Goal: Information Seeking & Learning: Learn about a topic

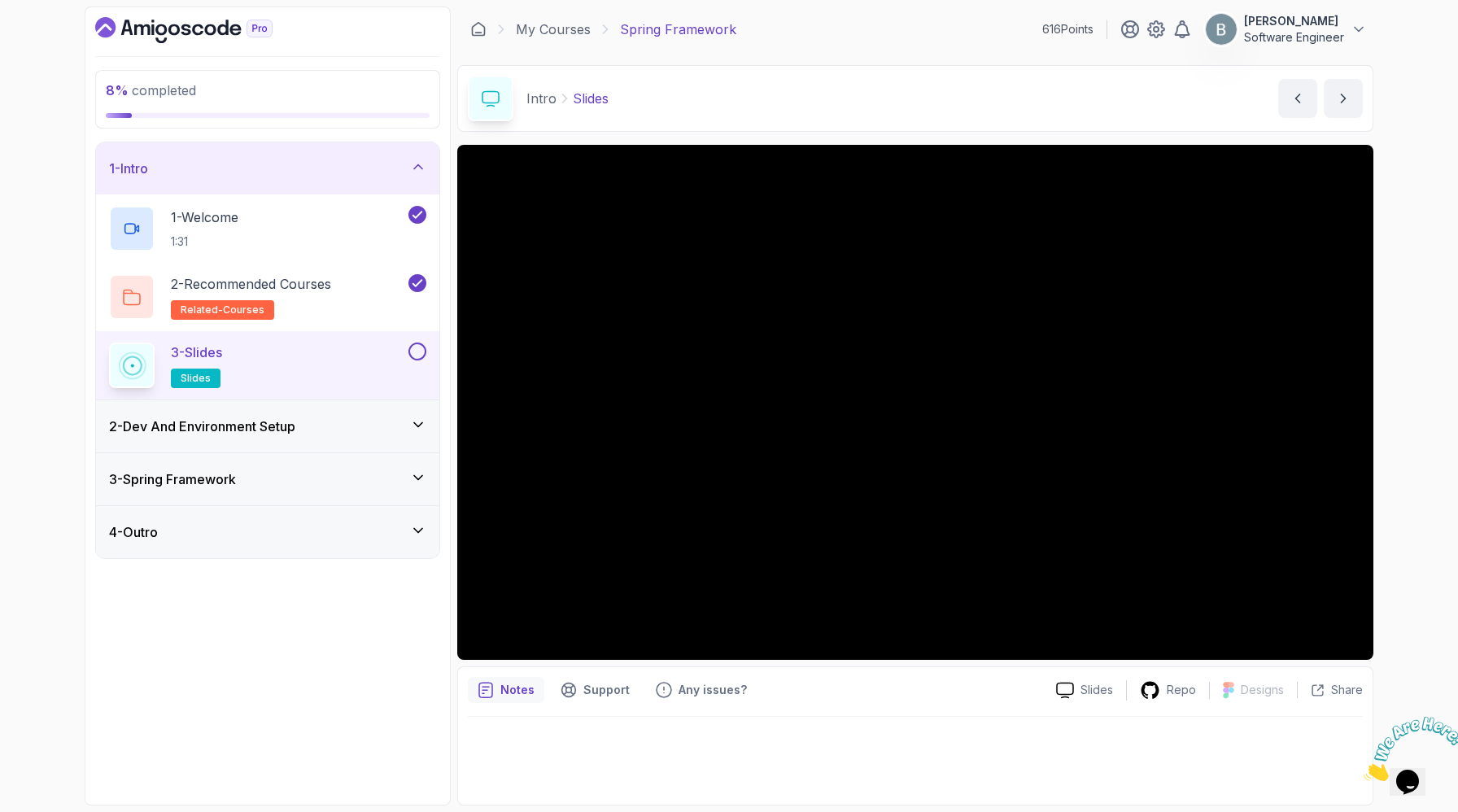
click at [467, 165] on main "My Courses Spring Framework 616 Points [PERSON_NAME] Software Engineer 2 - Intr…" at bounding box center [916, 406] width 917 height 799
click at [416, 361] on button at bounding box center [417, 351] width 18 height 18
click at [295, 436] on h3 "2 - Dev And Environment Setup" at bounding box center [203, 426] width 186 height 20
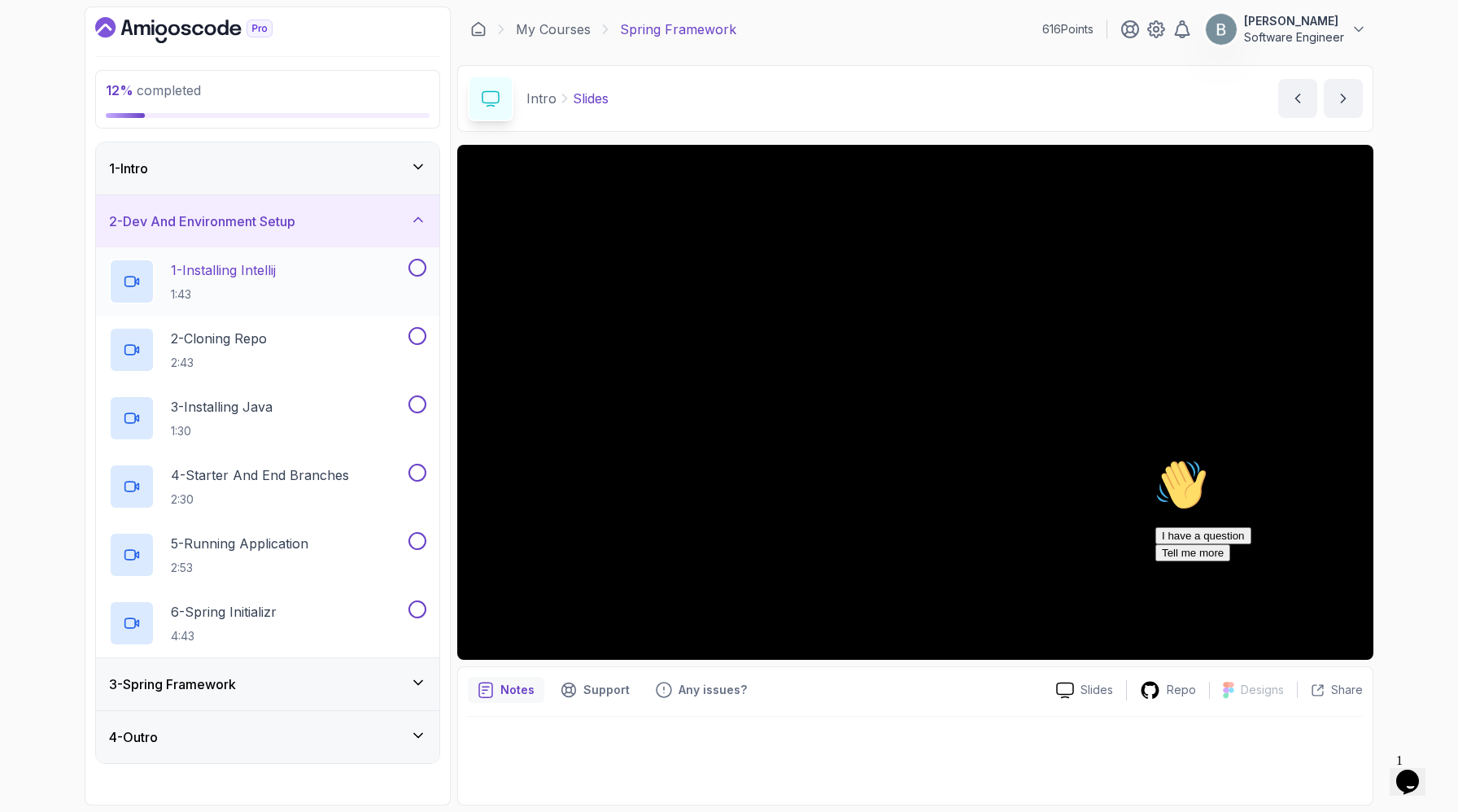
click at [339, 304] on div "1 - Installing Intellij 1:43" at bounding box center [257, 281] width 296 height 45
click at [109, 259] on button "1 - Installing Intellij 1:43" at bounding box center [268, 281] width 317 height 45
click at [1155, 459] on icon "Chat attention grabber" at bounding box center [1155, 459] width 0 height 0
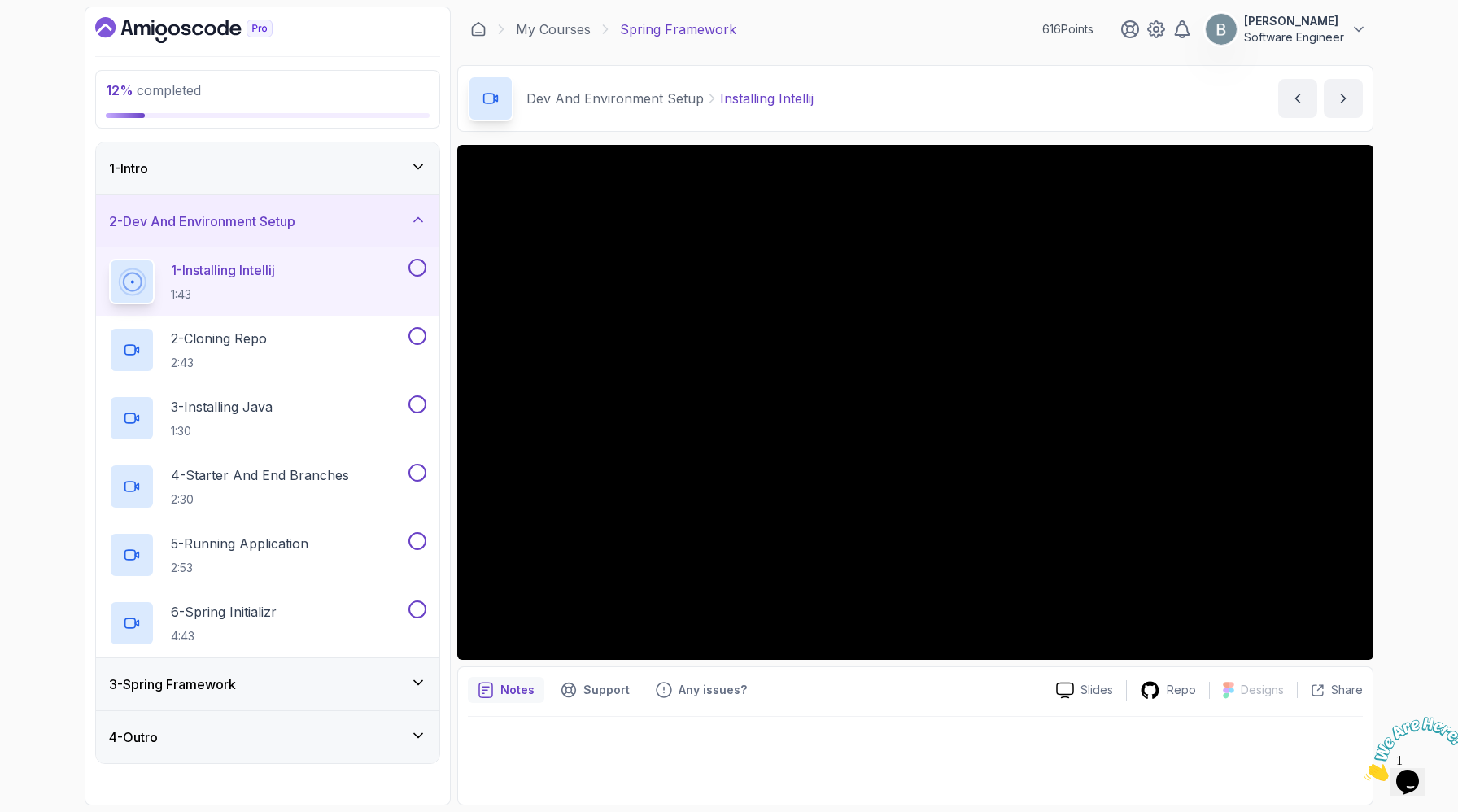
click at [1364, 769] on icon "Close" at bounding box center [1364, 776] width 0 height 14
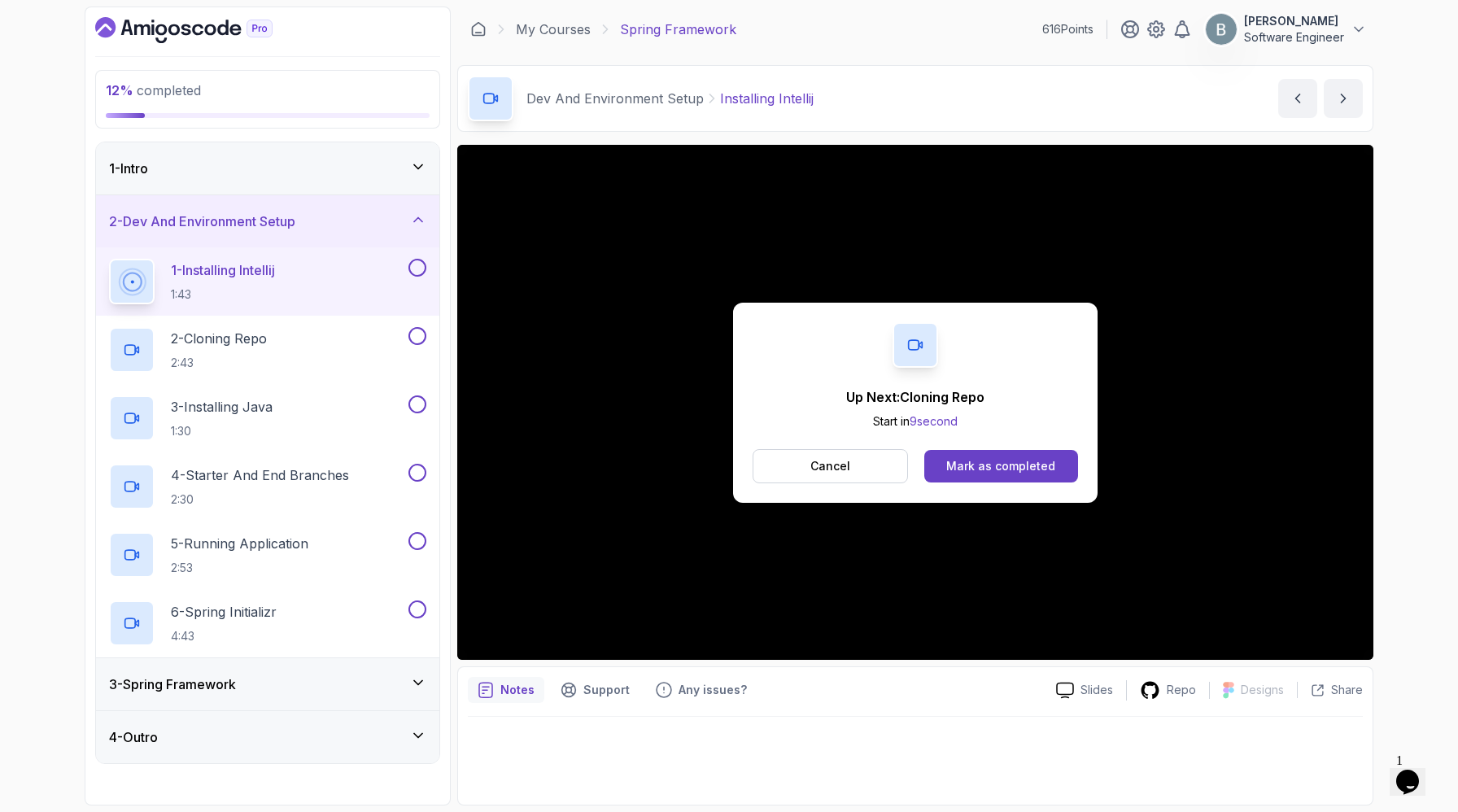
click at [1051, 492] on div "Up Next: Cloning Repo Start in 9 second Cancel Mark as completed" at bounding box center [915, 403] width 364 height 200
click at [1035, 482] on button "Mark as completed" at bounding box center [1001, 466] width 154 height 32
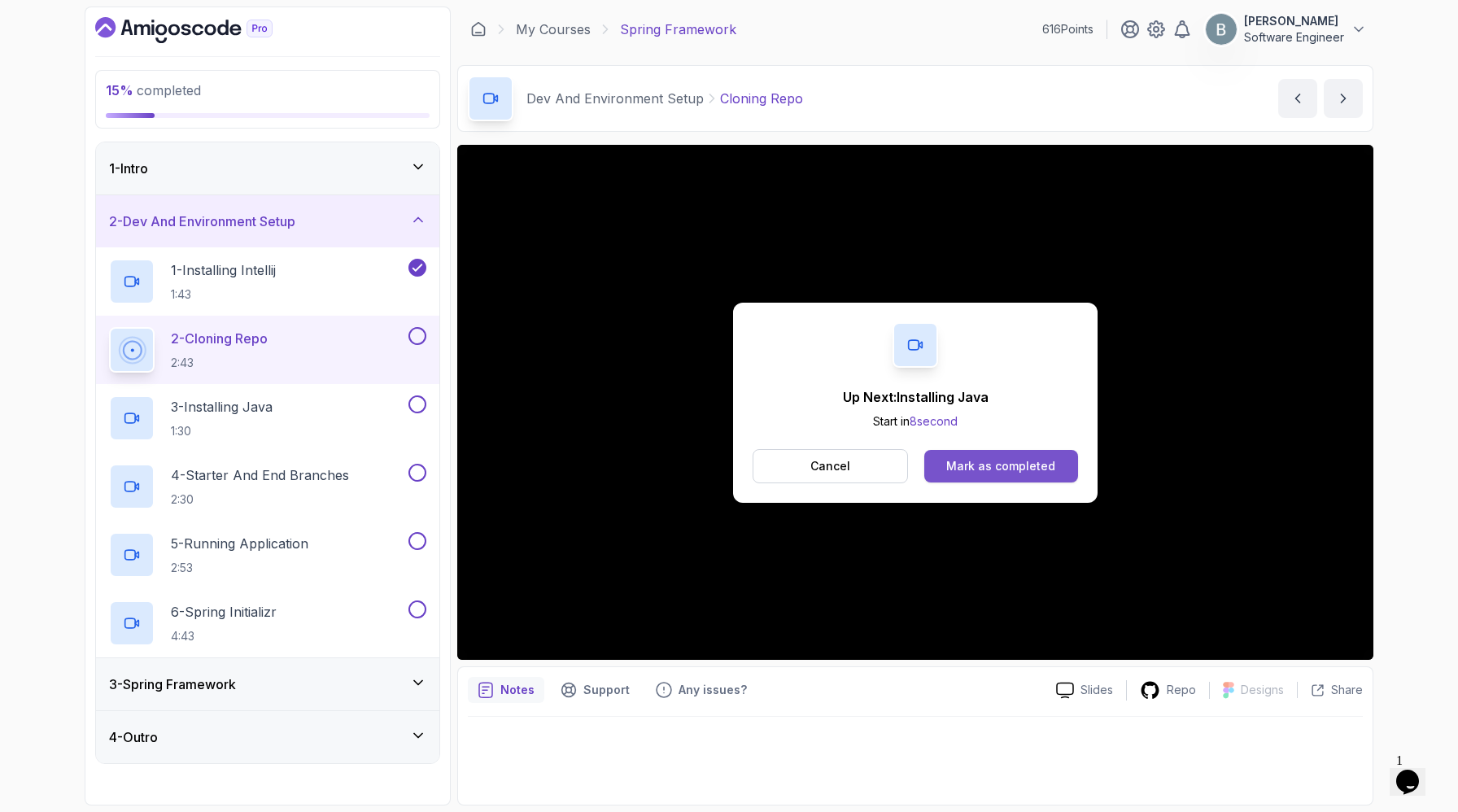
click at [997, 474] on div "Mark as completed" at bounding box center [1001, 466] width 109 height 16
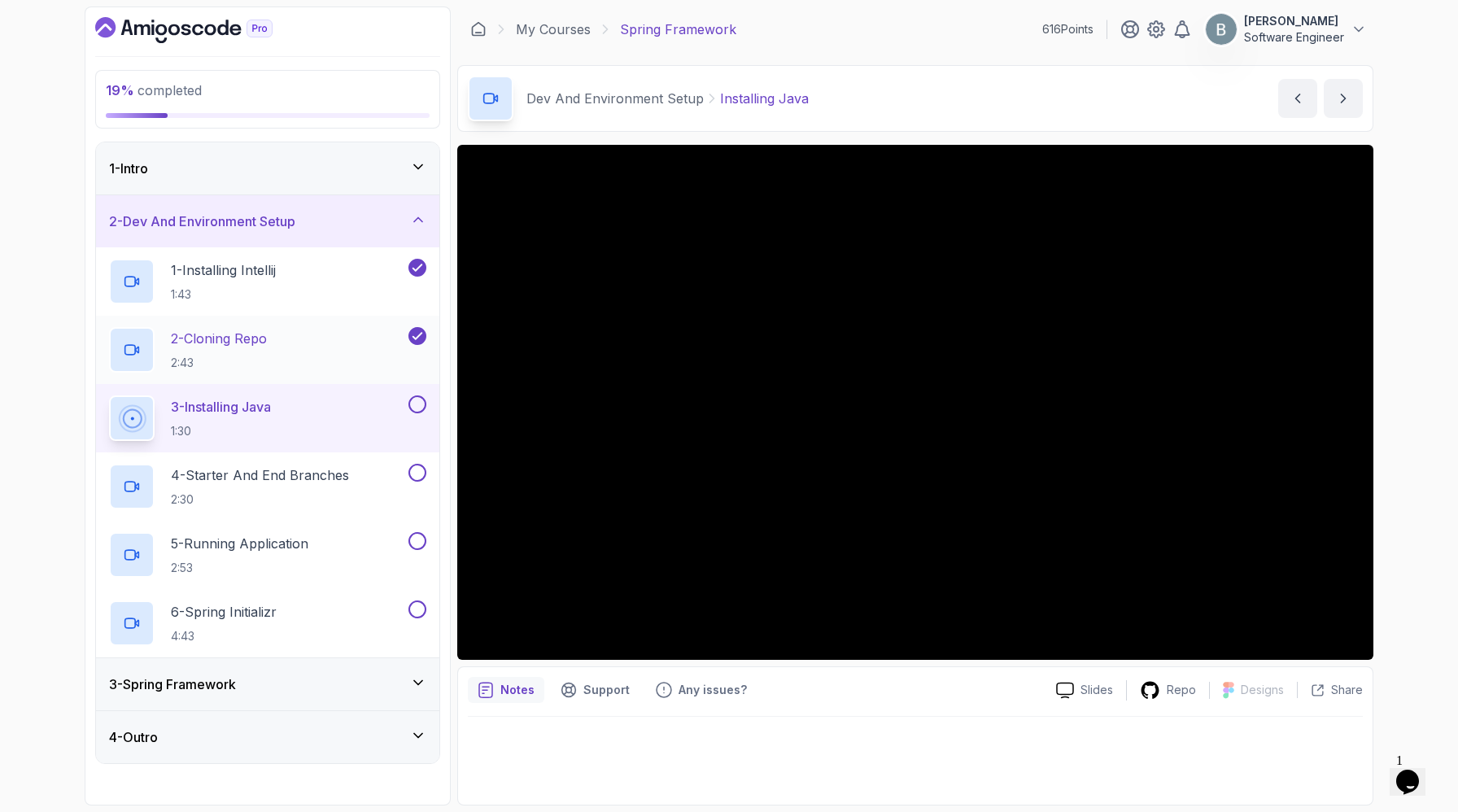
scroll to position [156, 0]
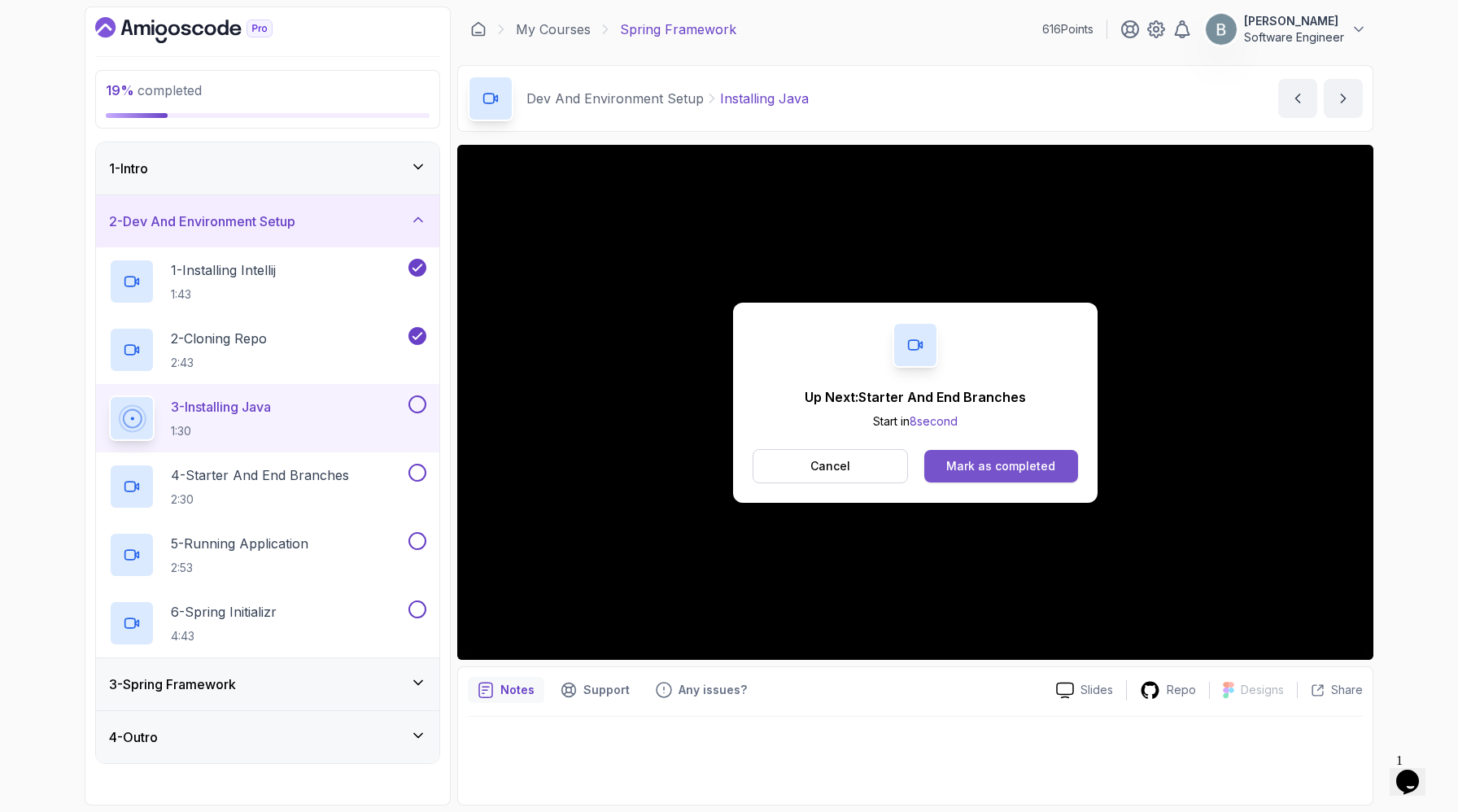
click at [1037, 482] on button "Mark as completed" at bounding box center [1001, 466] width 154 height 32
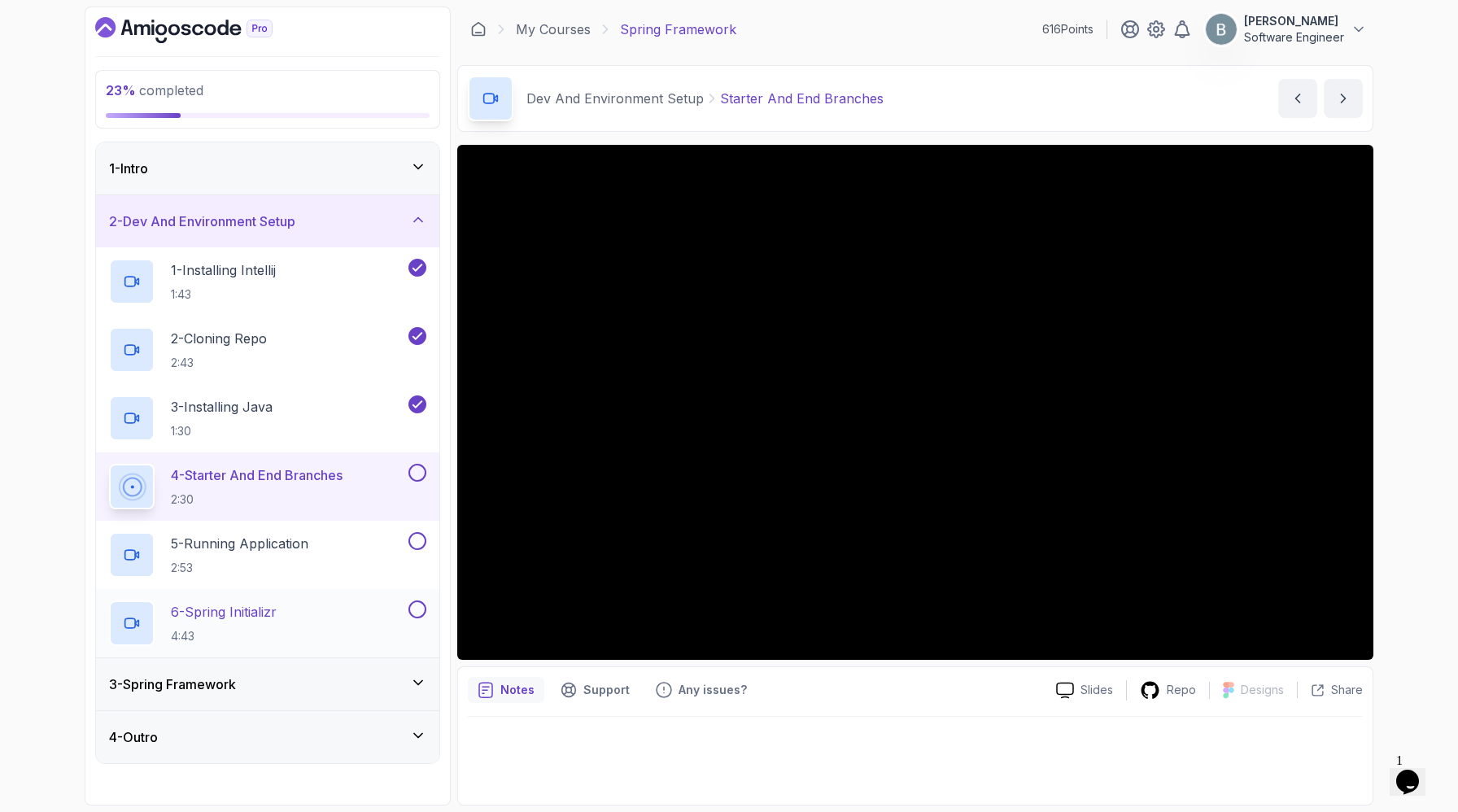
scroll to position [30, 0]
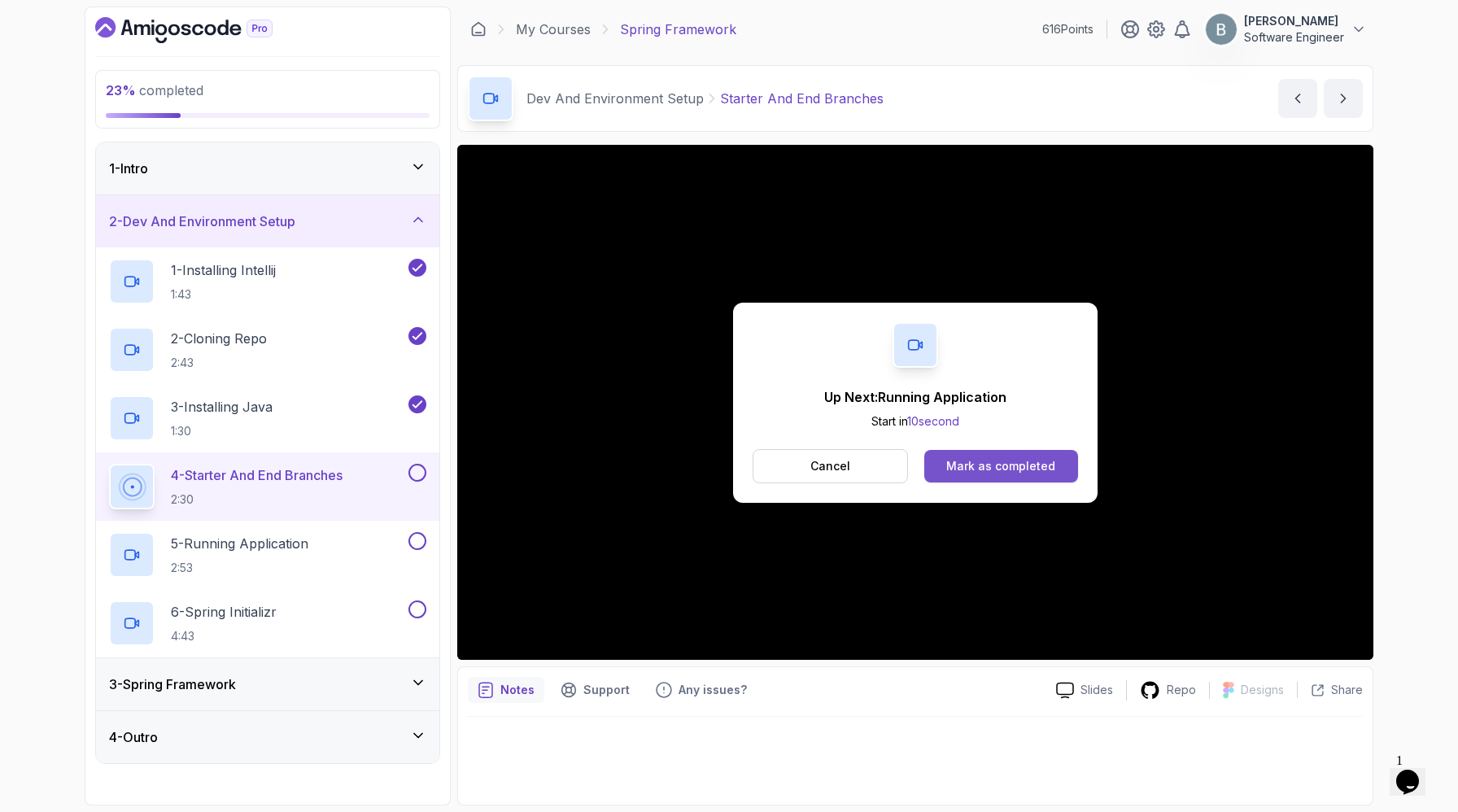
click at [978, 474] on div "Mark as completed" at bounding box center [1001, 466] width 109 height 16
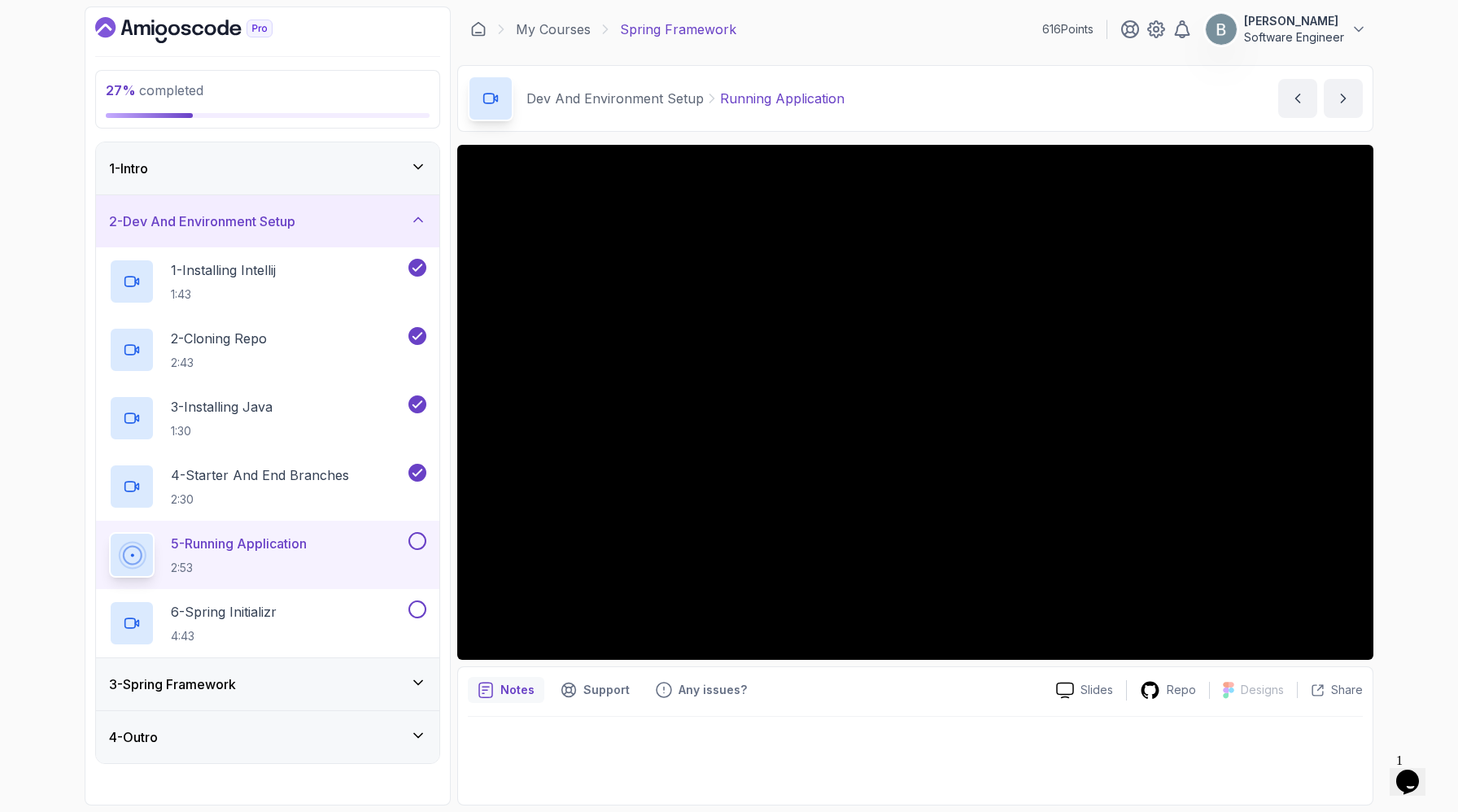
click at [1426, 693] on div "27 % completed 1 - Intro 2 - Dev And Environment Setup 1 - Installing Intellij …" at bounding box center [729, 406] width 1458 height 812
click at [1407, 628] on div "27 % completed 1 - Intro 2 - Dev And Environment Setup 1 - Installing Intellij …" at bounding box center [729, 406] width 1458 height 812
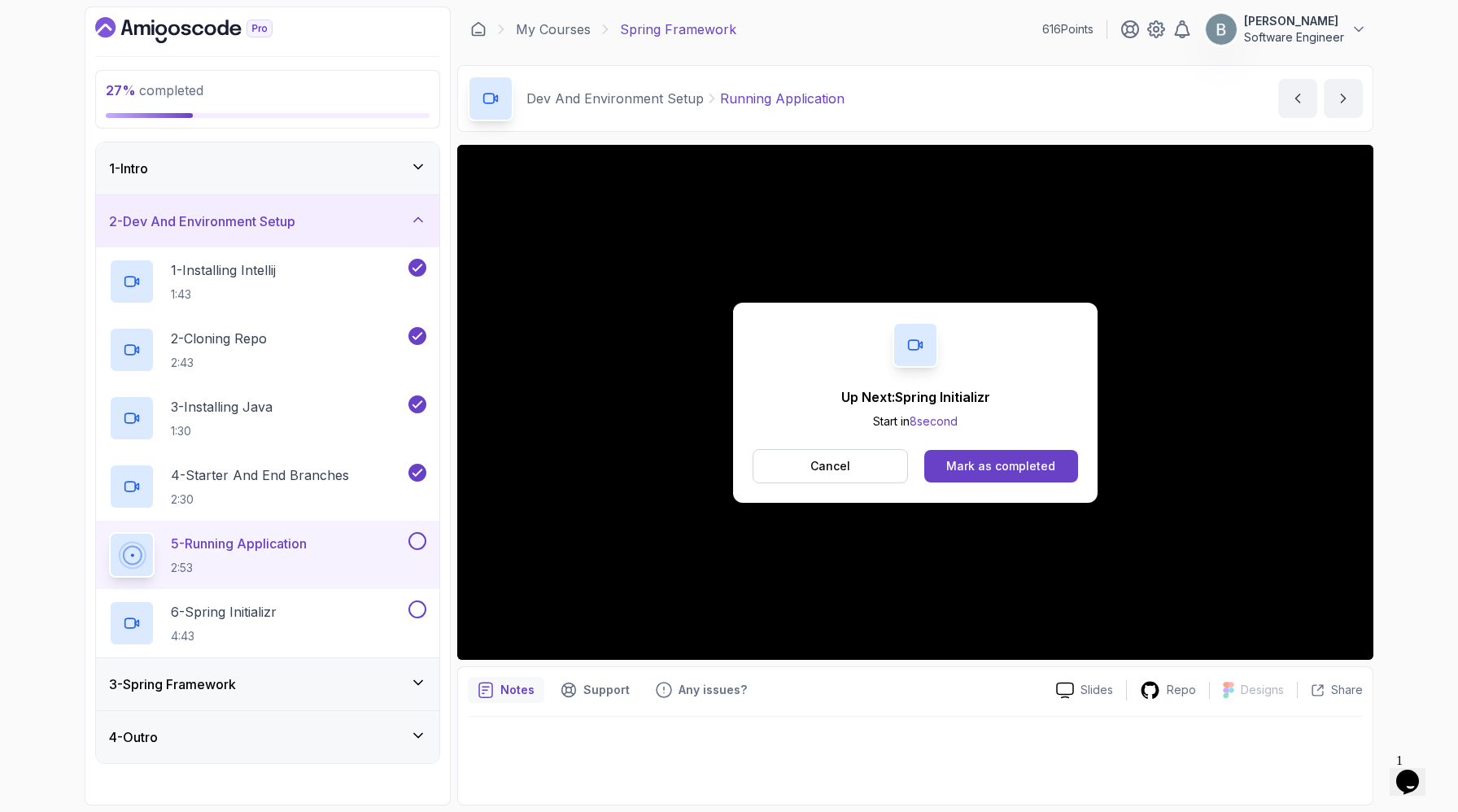
click at [1098, 426] on div "Up Next: Spring Initializr Start in 8 second Cancel Mark as completed" at bounding box center [915, 403] width 364 height 200
click at [895, 475] on button "Cancel" at bounding box center [830, 466] width 156 height 34
click at [1060, 467] on button "Mark as completed" at bounding box center [1001, 466] width 154 height 32
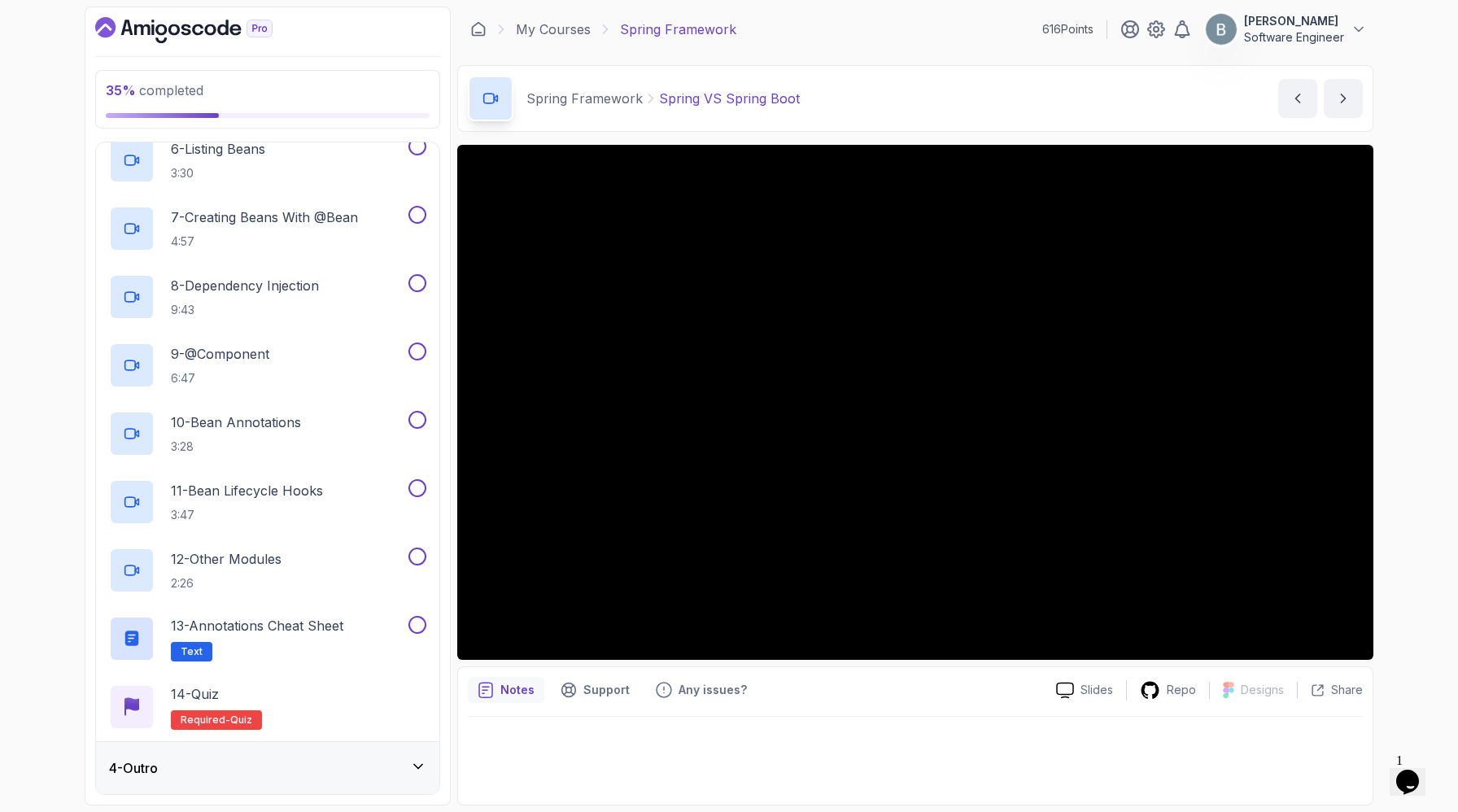
scroll to position [838, 0]
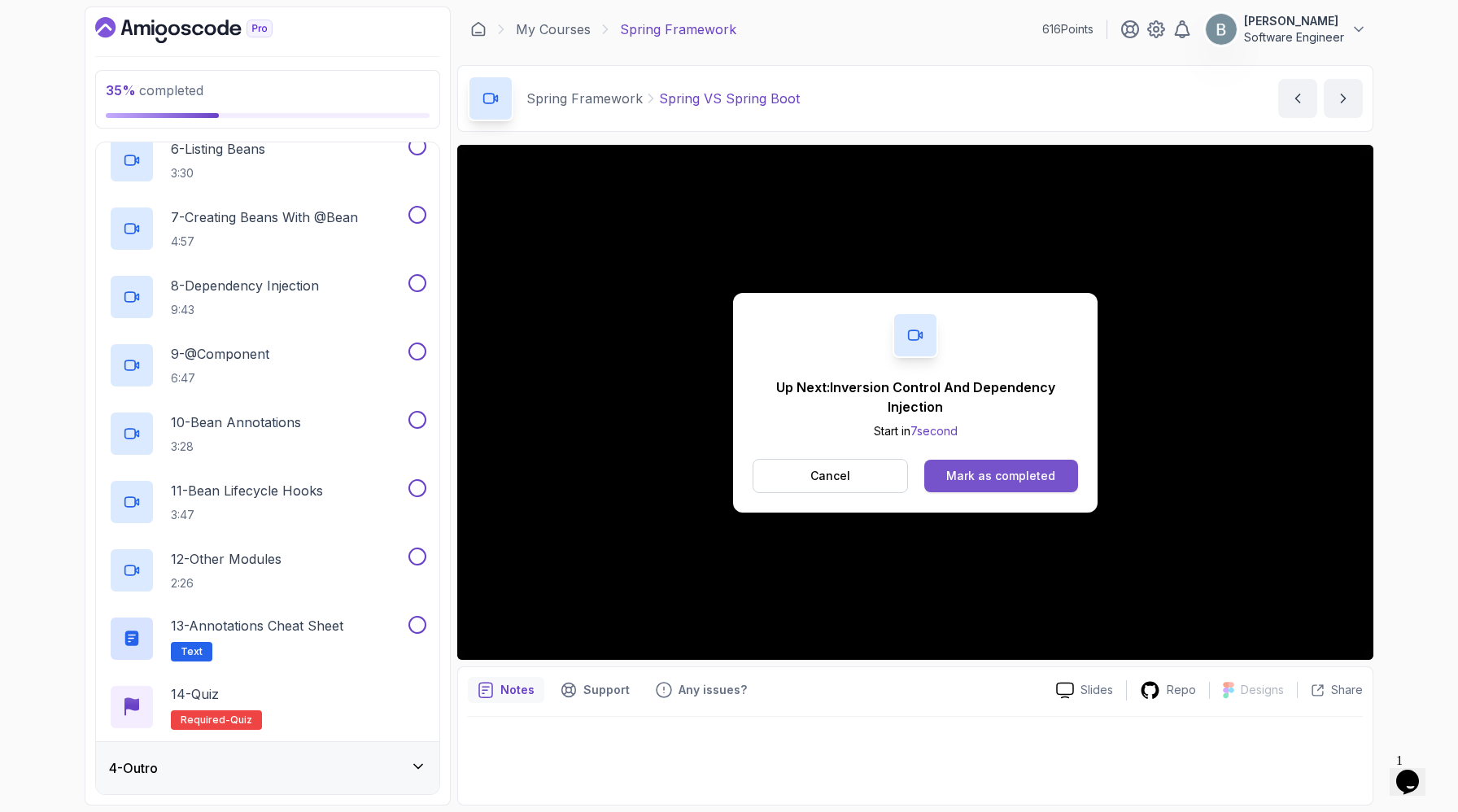
click at [1055, 484] on div "Mark as completed" at bounding box center [1001, 475] width 109 height 16
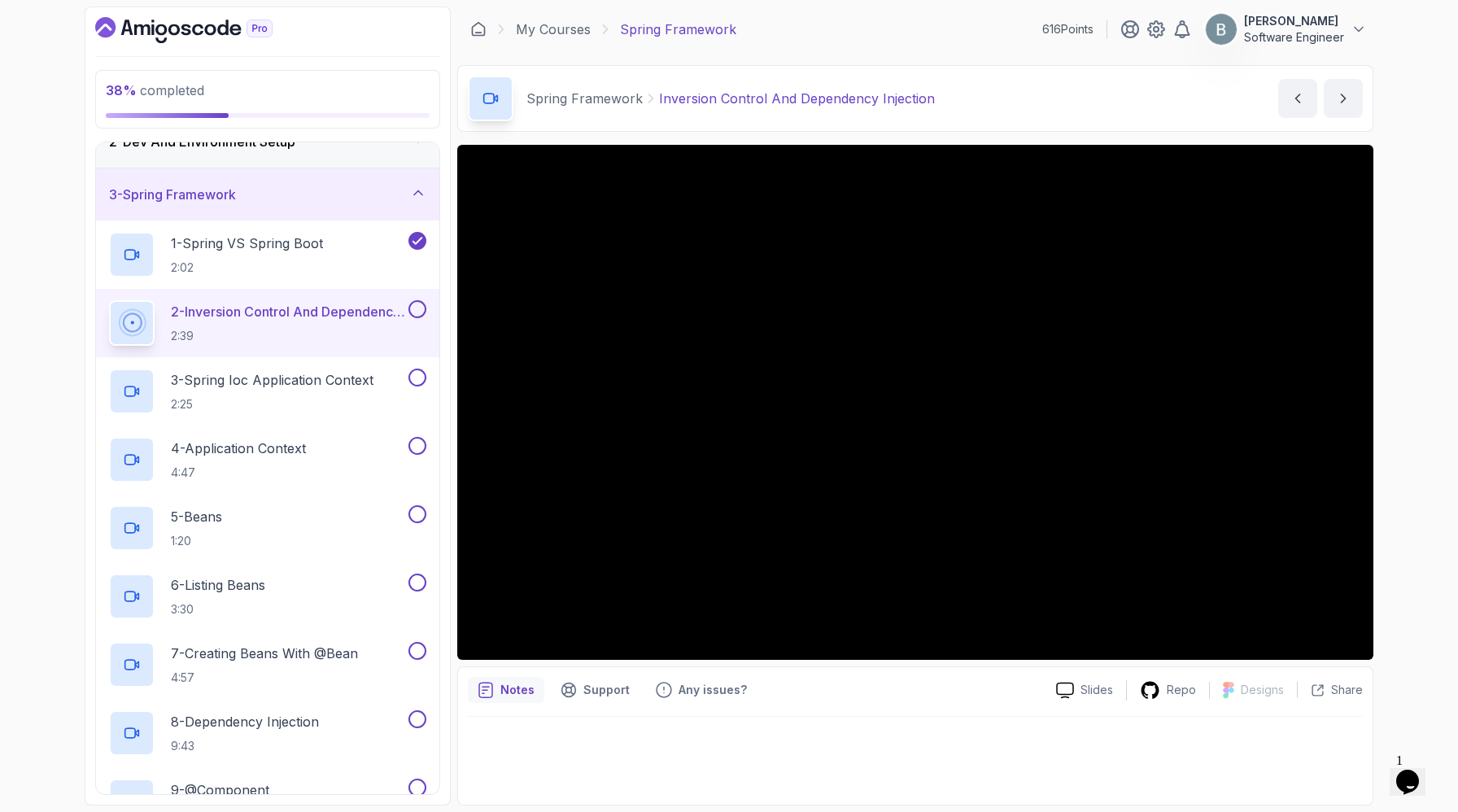
scroll to position [106, 0]
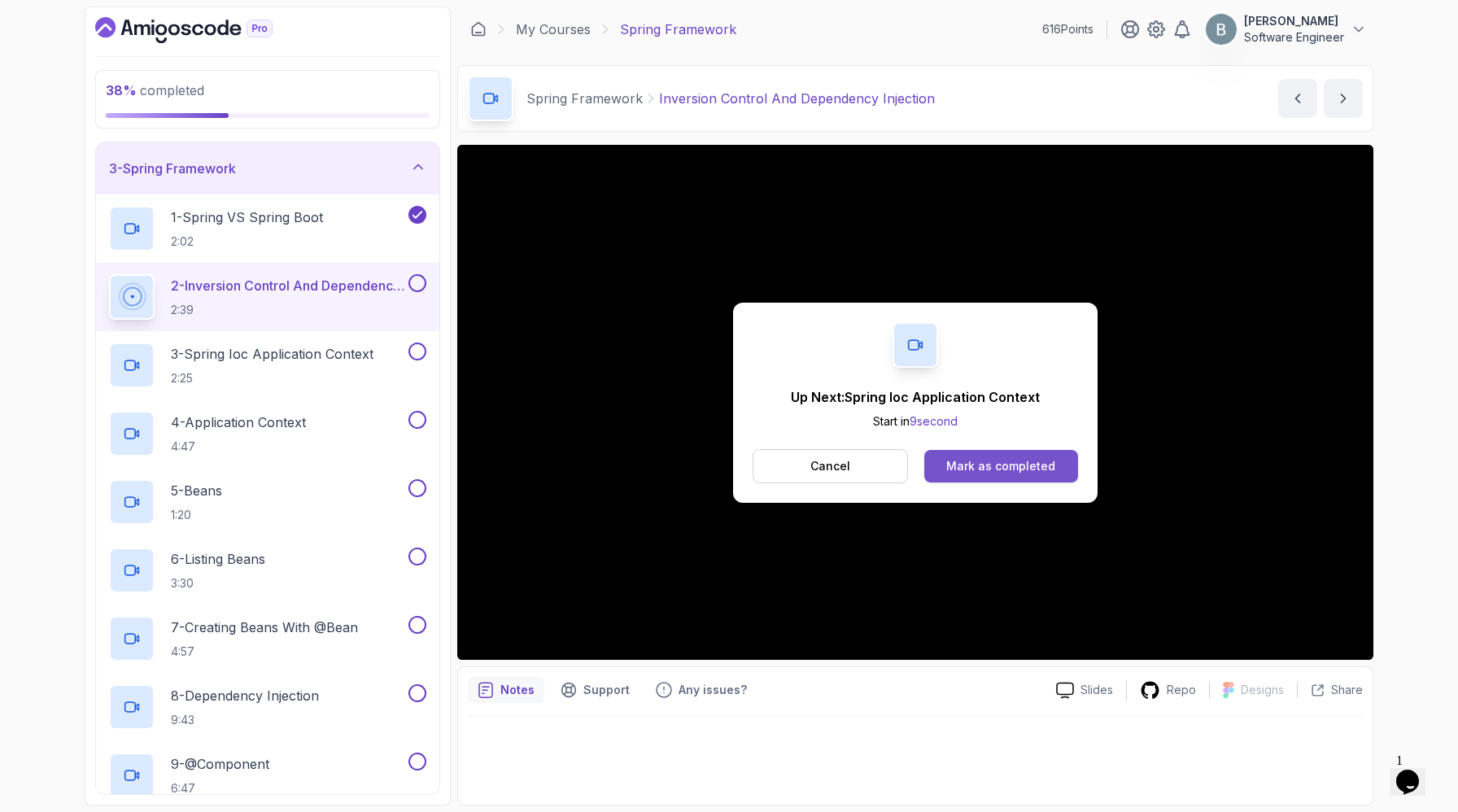
click at [996, 474] on div "Mark as completed" at bounding box center [1001, 466] width 109 height 16
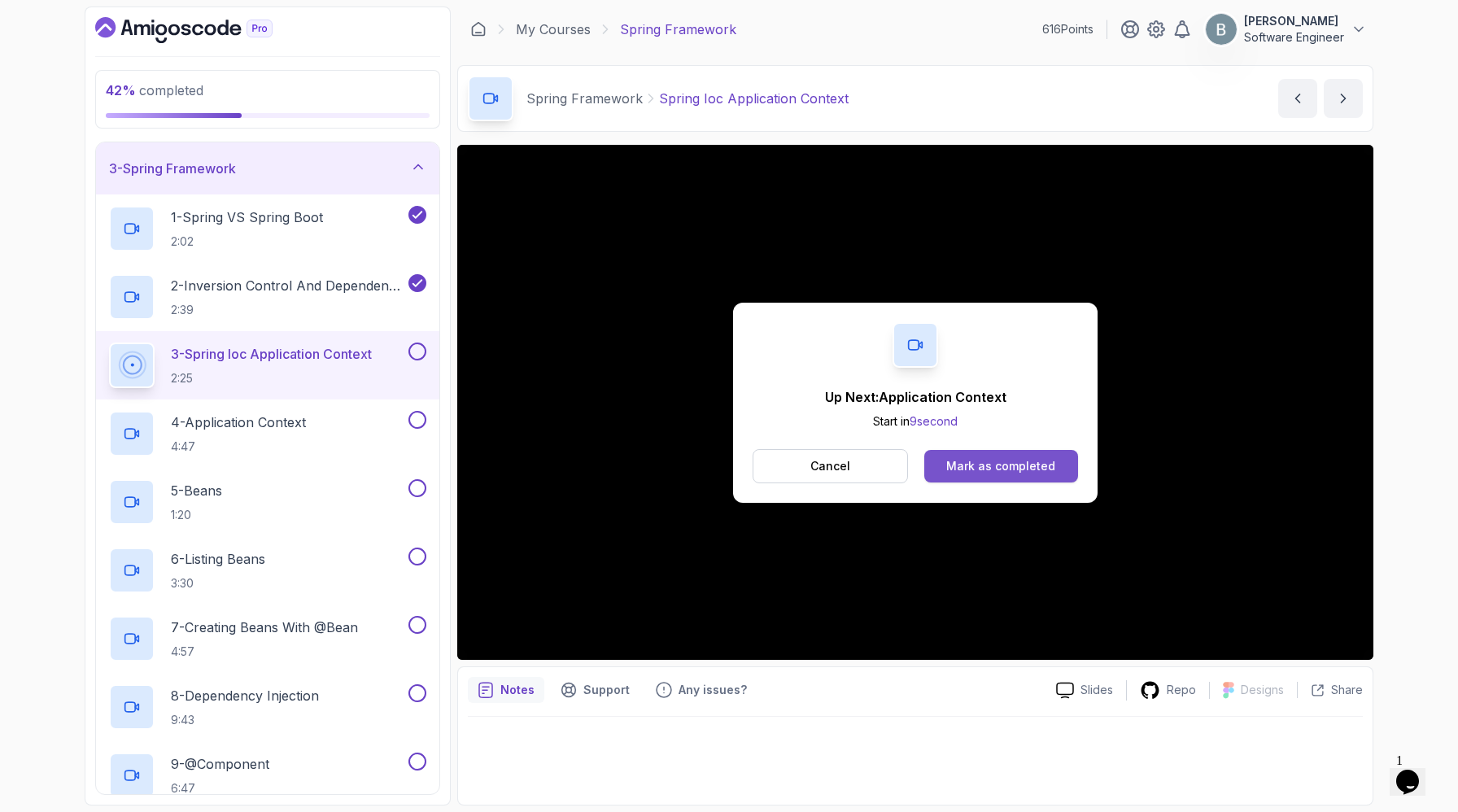
click at [1034, 474] on div "Mark as completed" at bounding box center [1001, 466] width 109 height 16
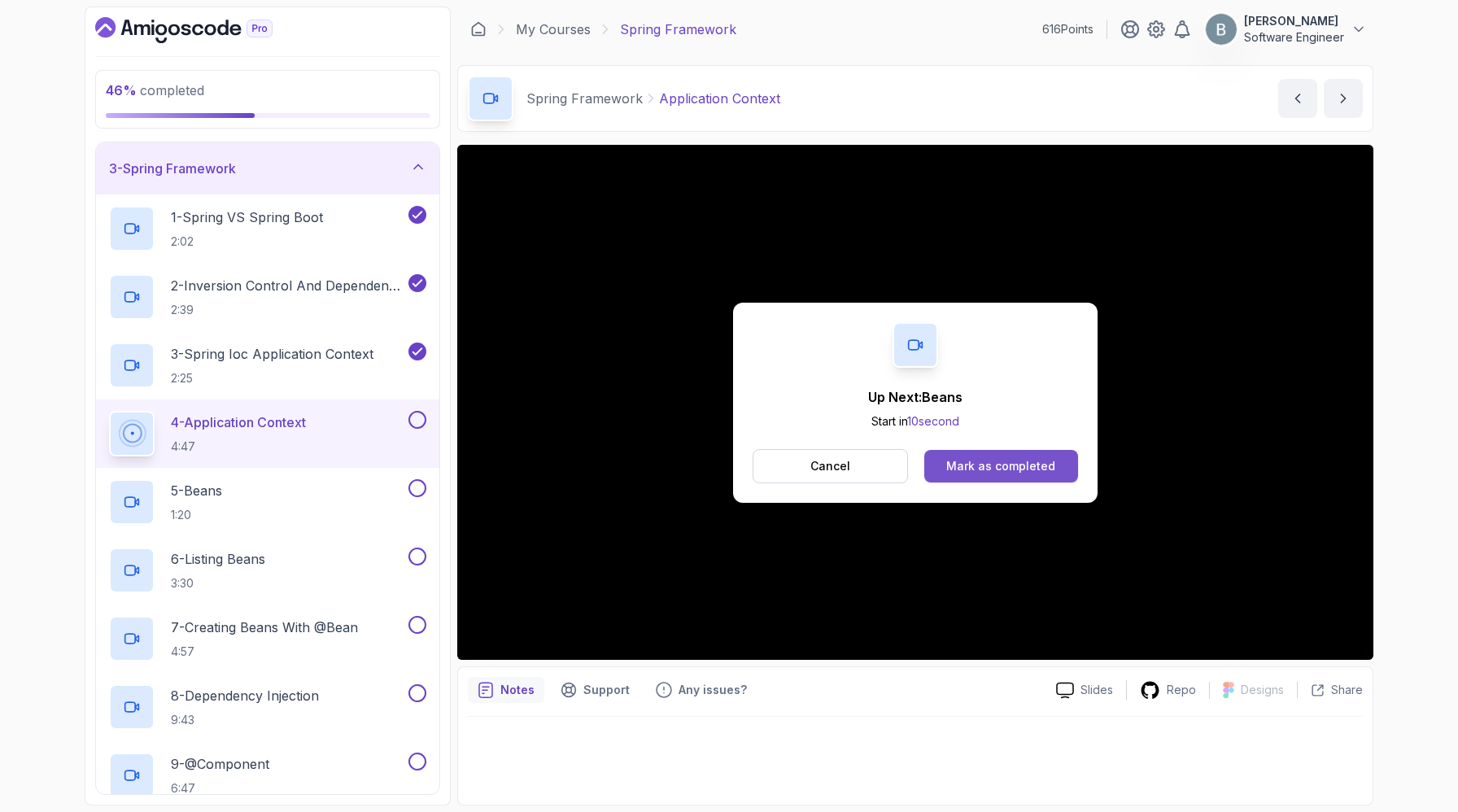
click at [1004, 474] on div "Mark as completed" at bounding box center [1001, 466] width 109 height 16
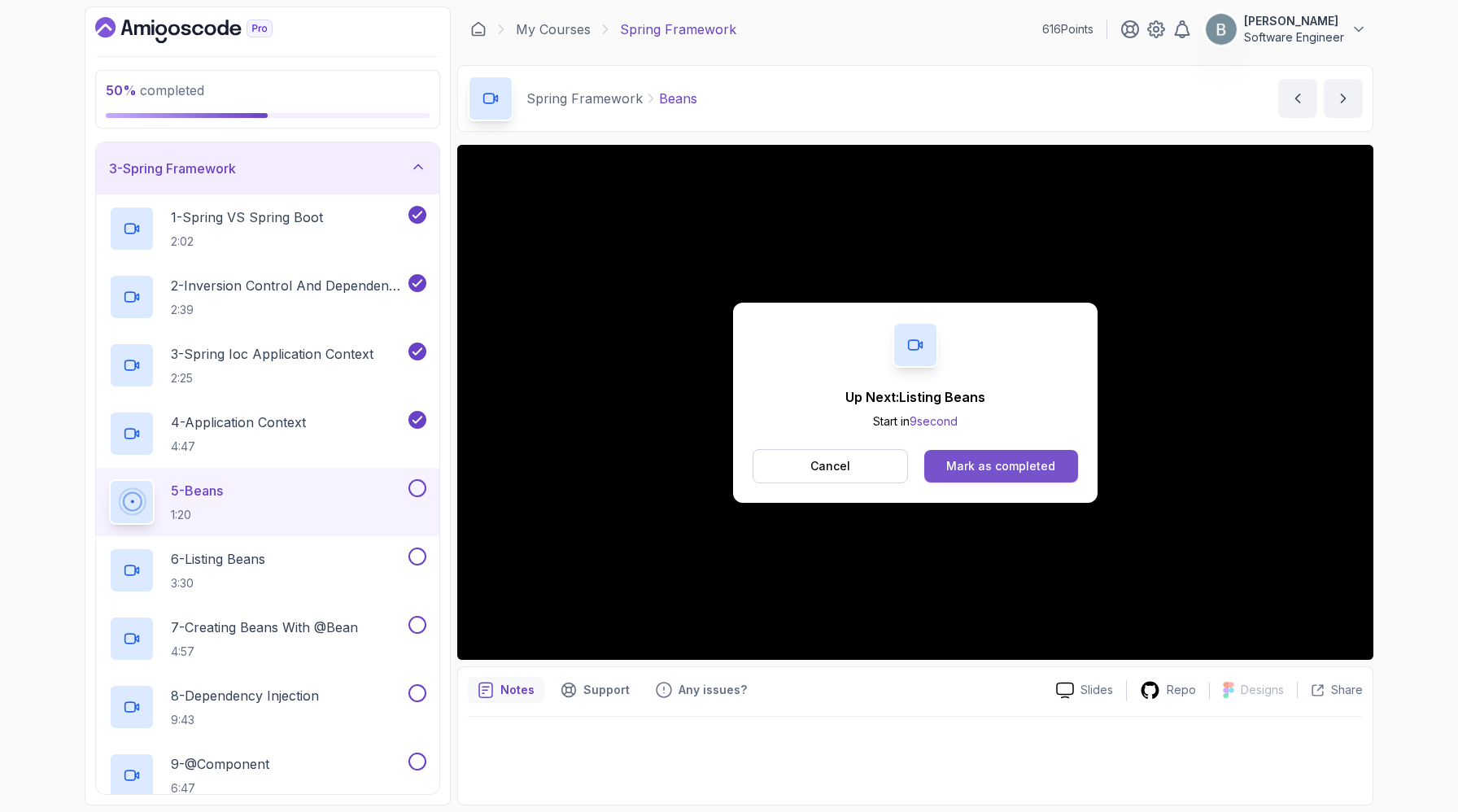
click at [1012, 482] on button "Mark as completed" at bounding box center [1001, 466] width 154 height 32
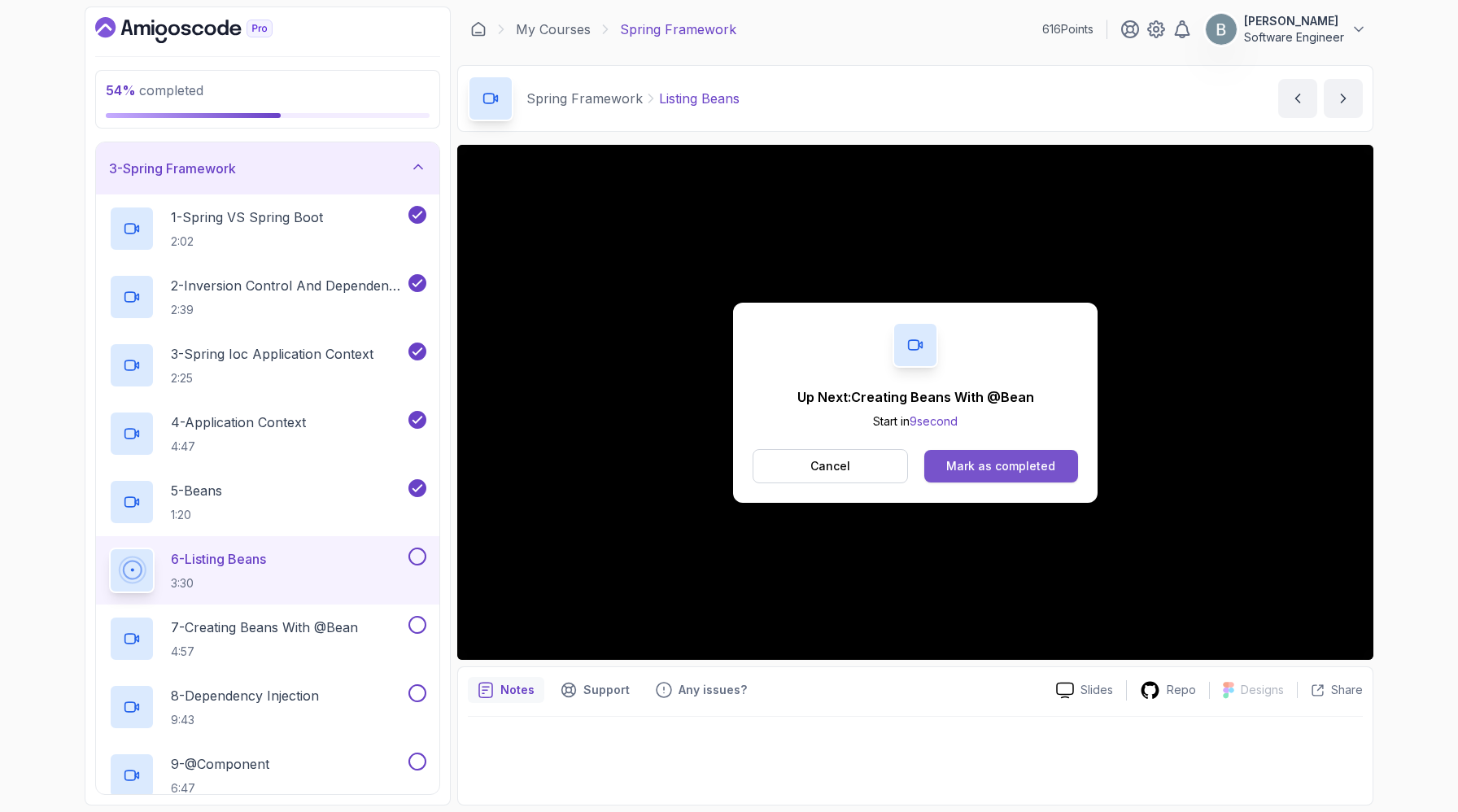
click at [1043, 474] on div "Mark as completed" at bounding box center [1001, 466] width 109 height 16
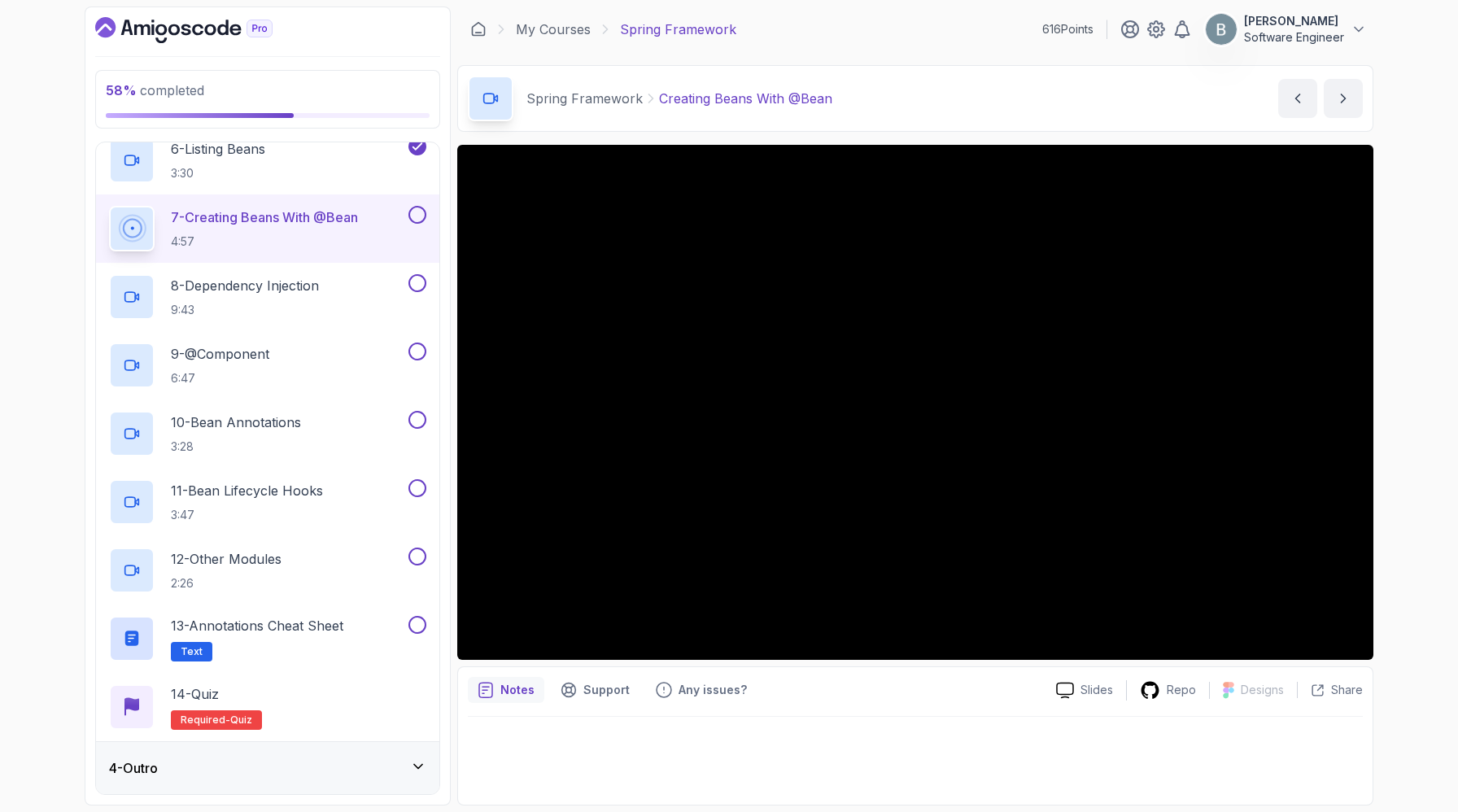
scroll to position [660, 0]
